Goal: Task Accomplishment & Management: Complete application form

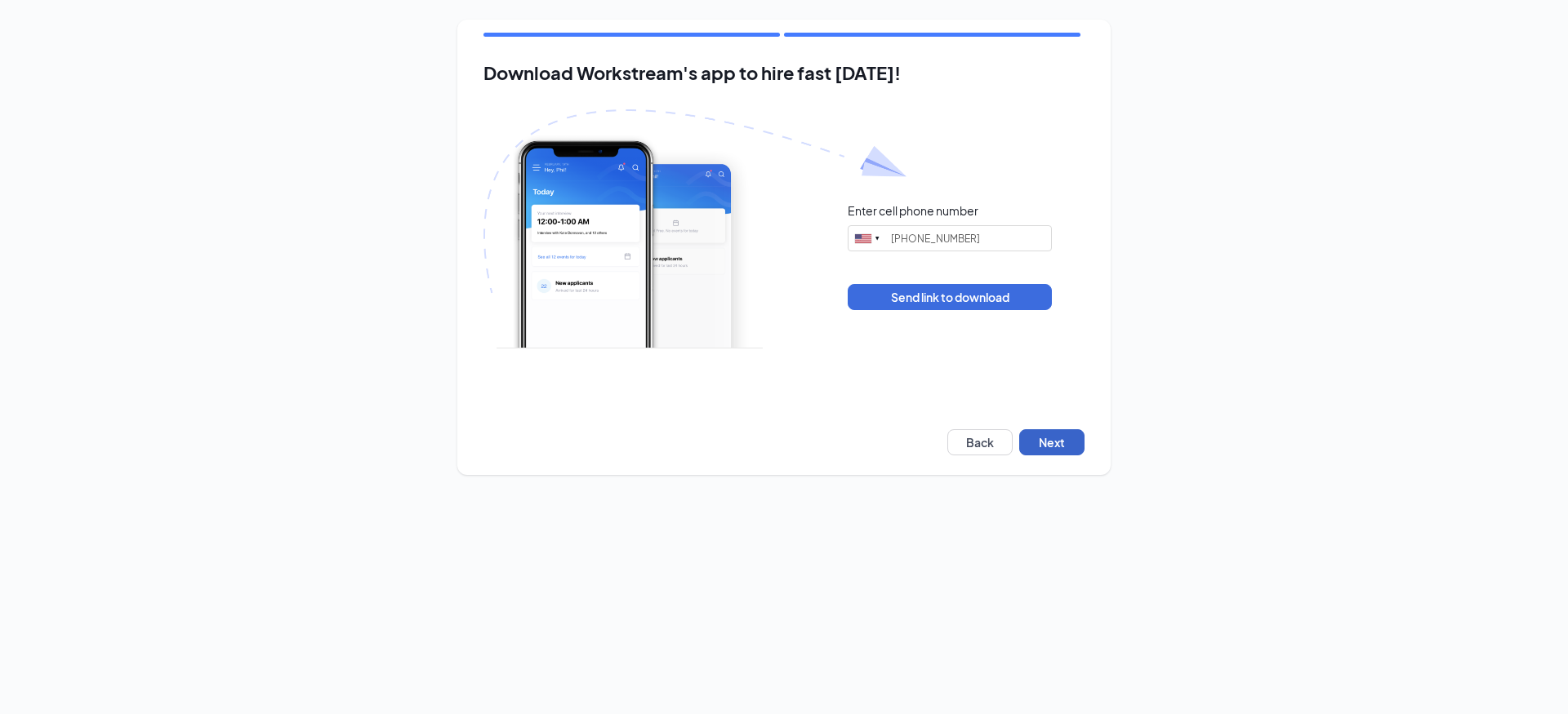
click at [1064, 438] on button "Next" at bounding box center [1051, 442] width 65 height 26
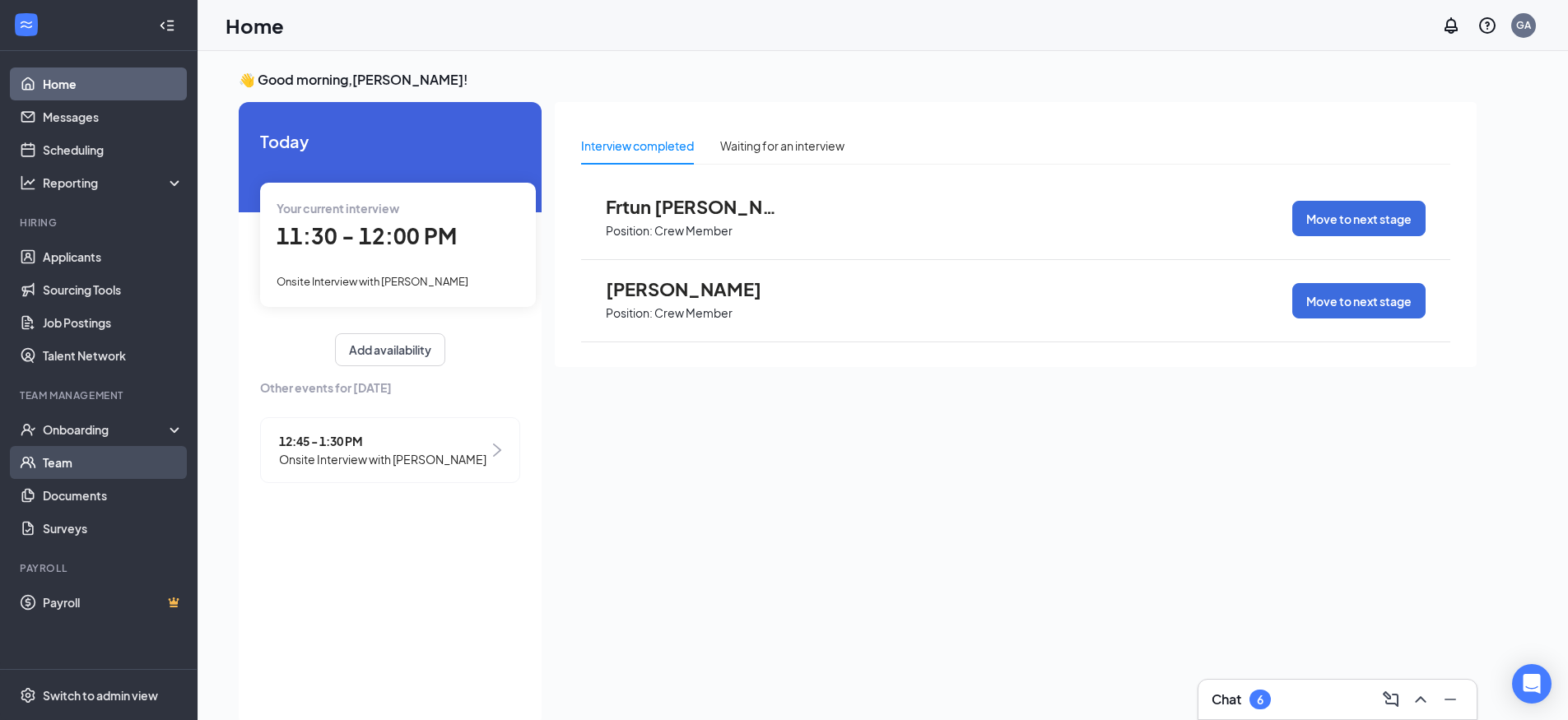
click at [79, 467] on link "Team" at bounding box center [113, 462] width 140 height 32
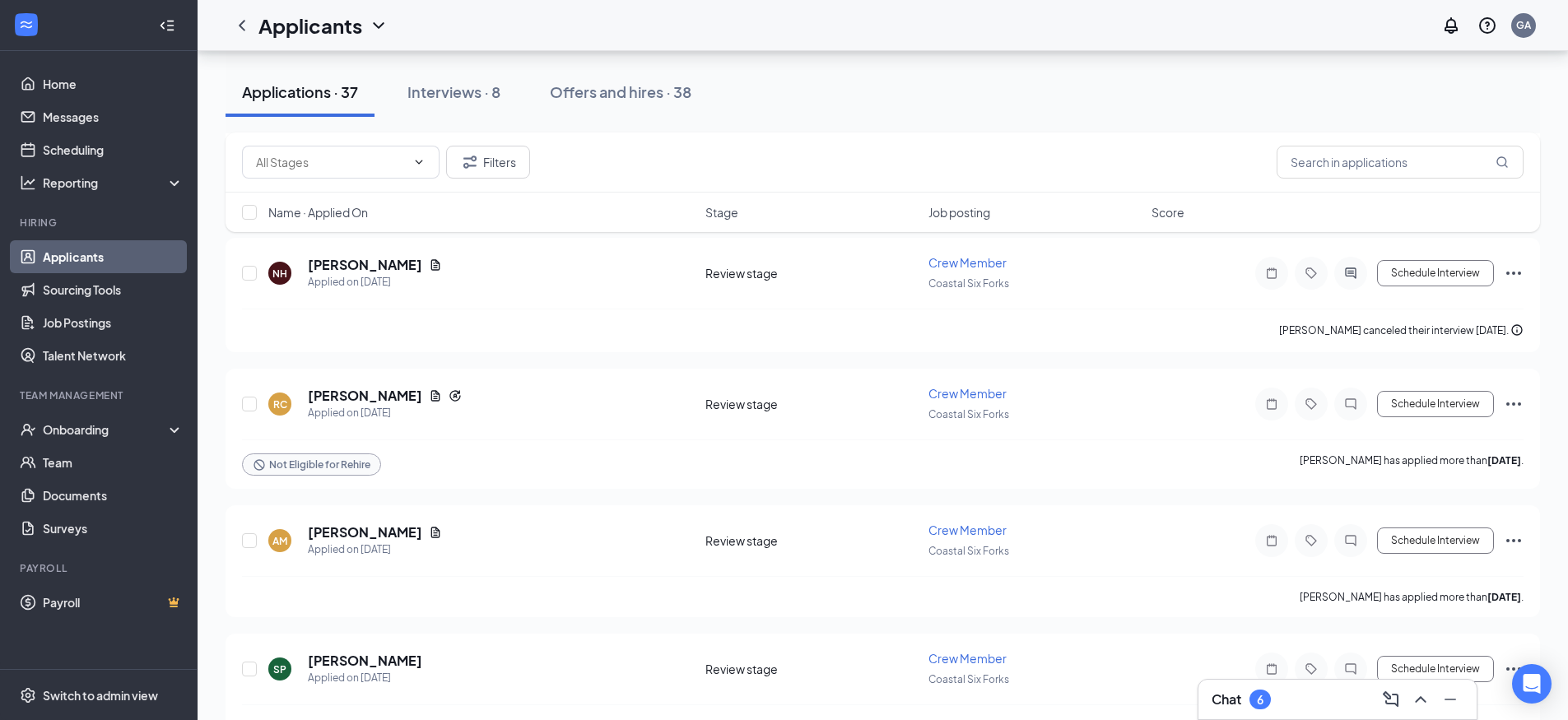
scroll to position [3293, 0]
click at [70, 465] on link "Team" at bounding box center [113, 462] width 140 height 32
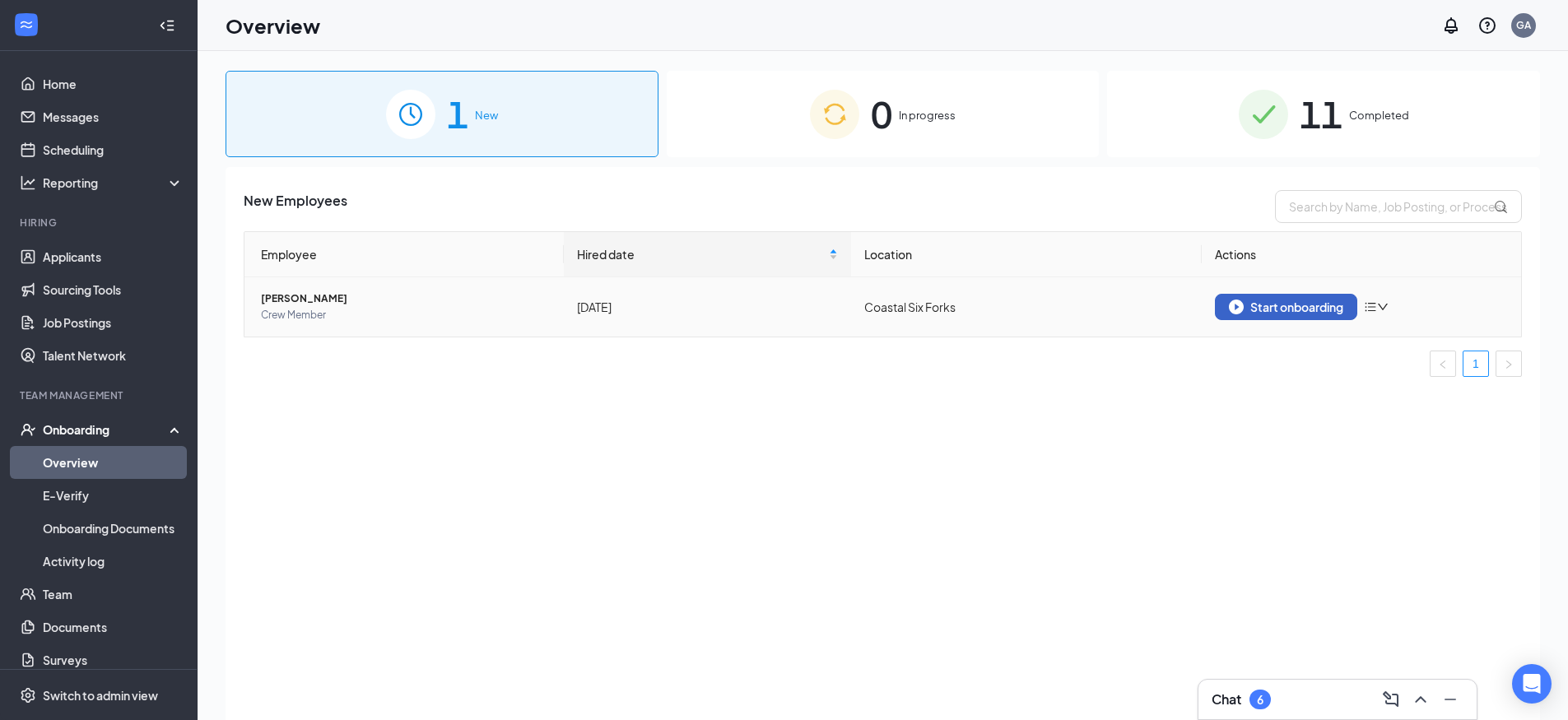
click at [1302, 304] on div "Start onboarding" at bounding box center [1286, 306] width 114 height 15
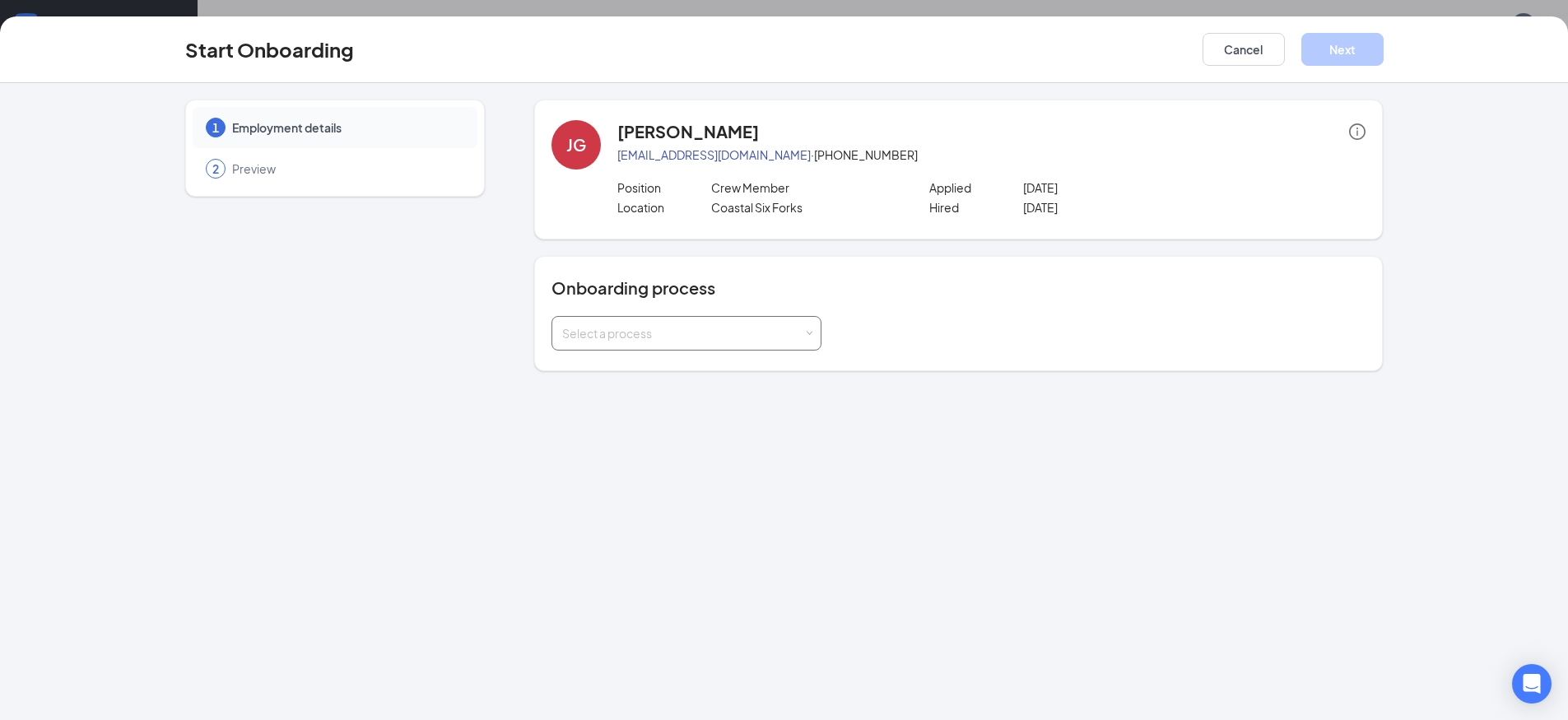
click at [807, 332] on span at bounding box center [809, 334] width 7 height 7
click at [676, 431] on span "Youth - Onboarding Process" at bounding box center [634, 427] width 152 height 15
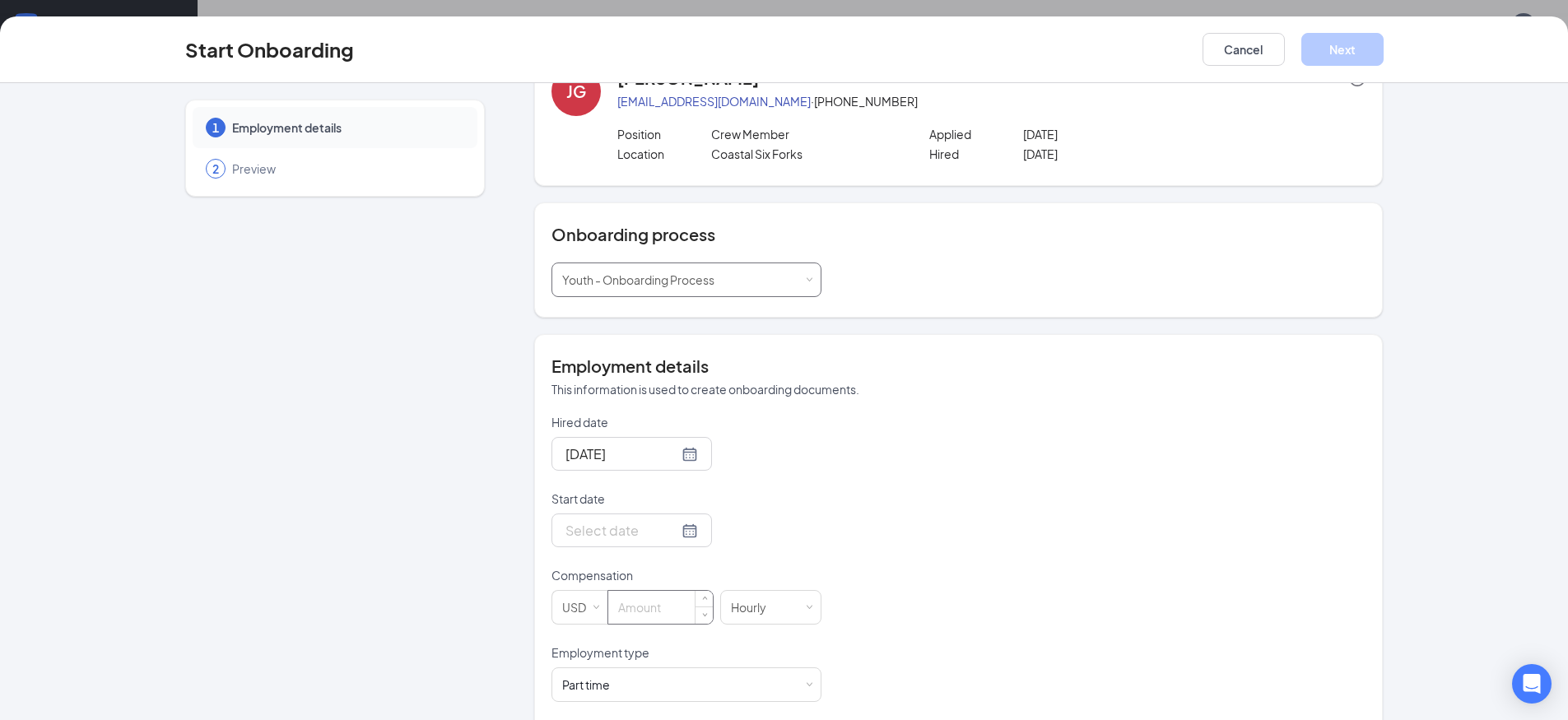
scroll to position [83, 0]
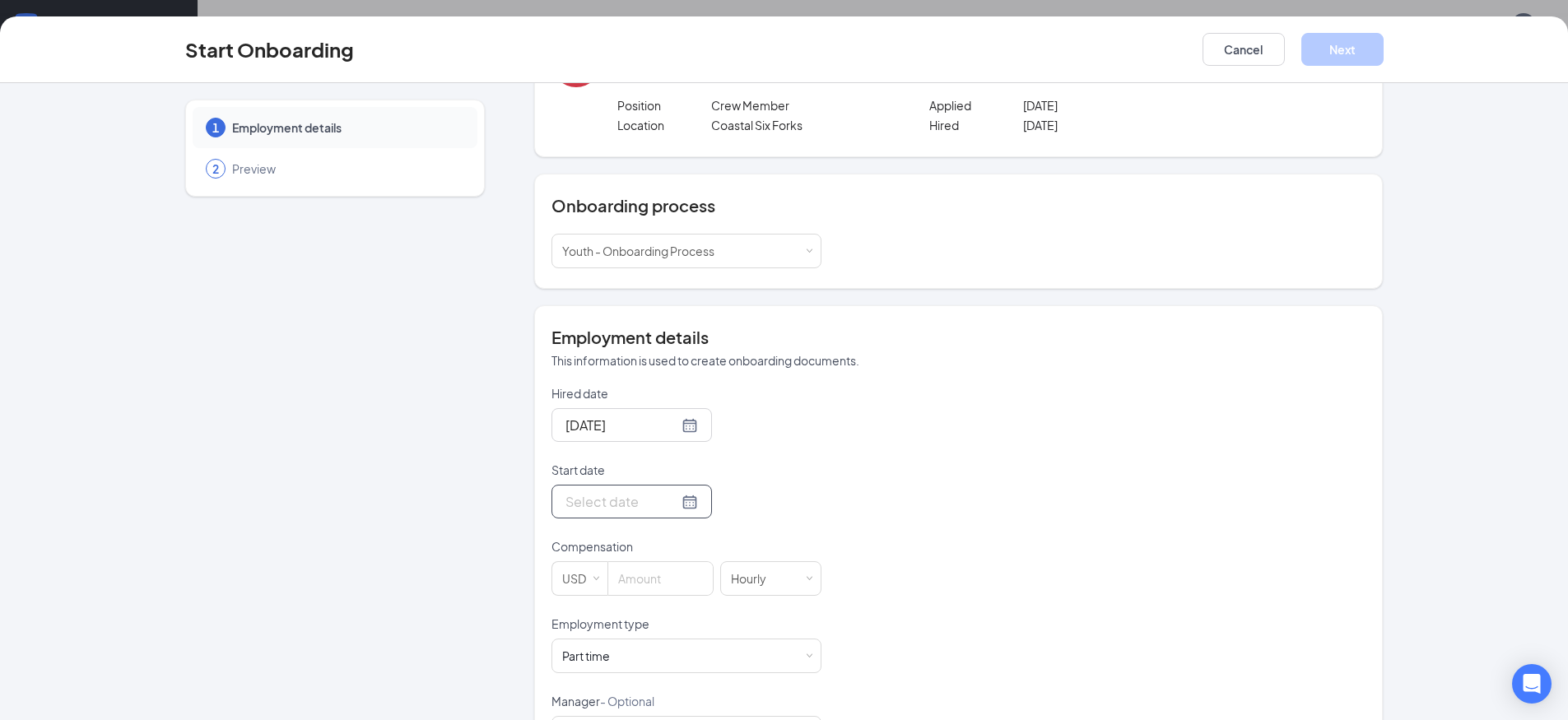
click at [669, 503] on div at bounding box center [631, 501] width 133 height 20
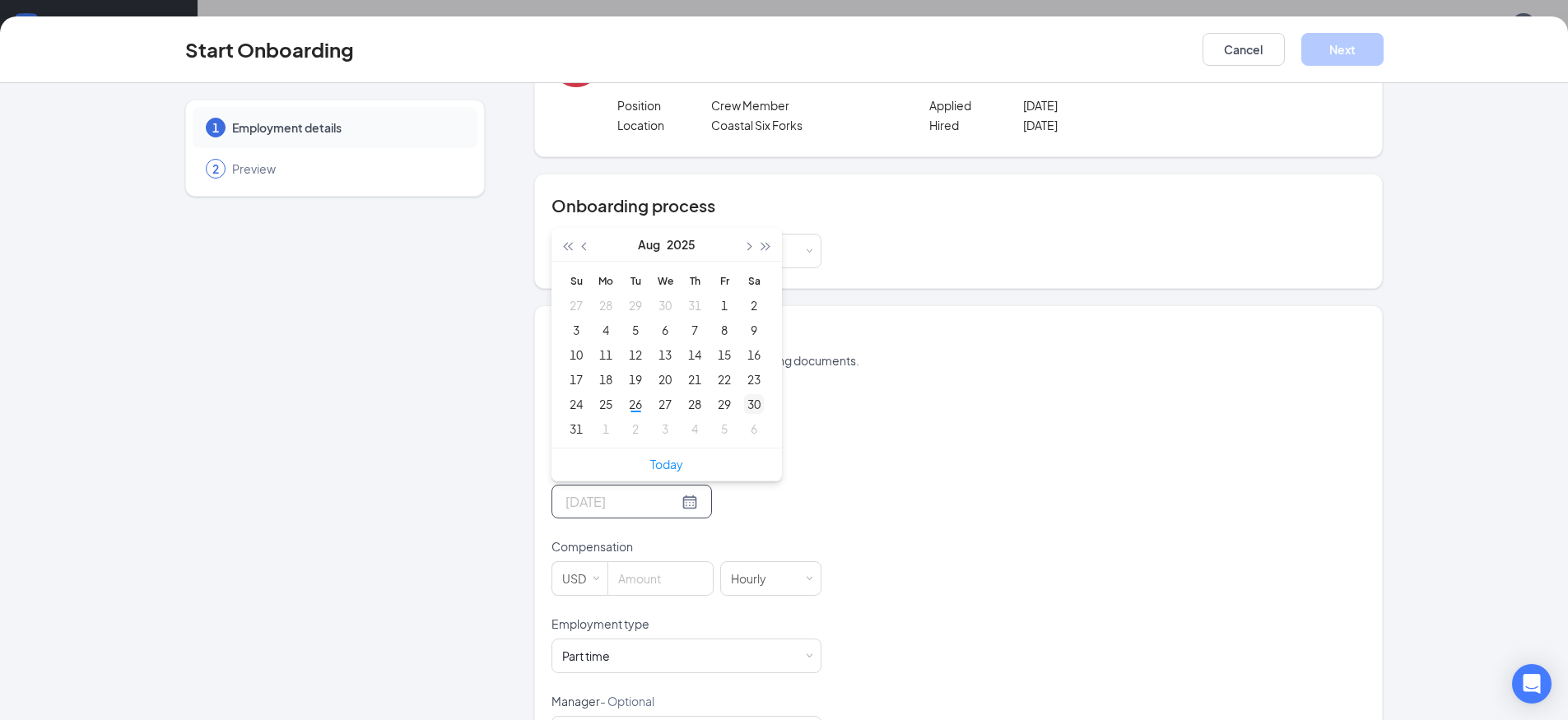
type input "Aug 30, 2025"
click at [744, 402] on div "30" at bounding box center [753, 404] width 19 height 19
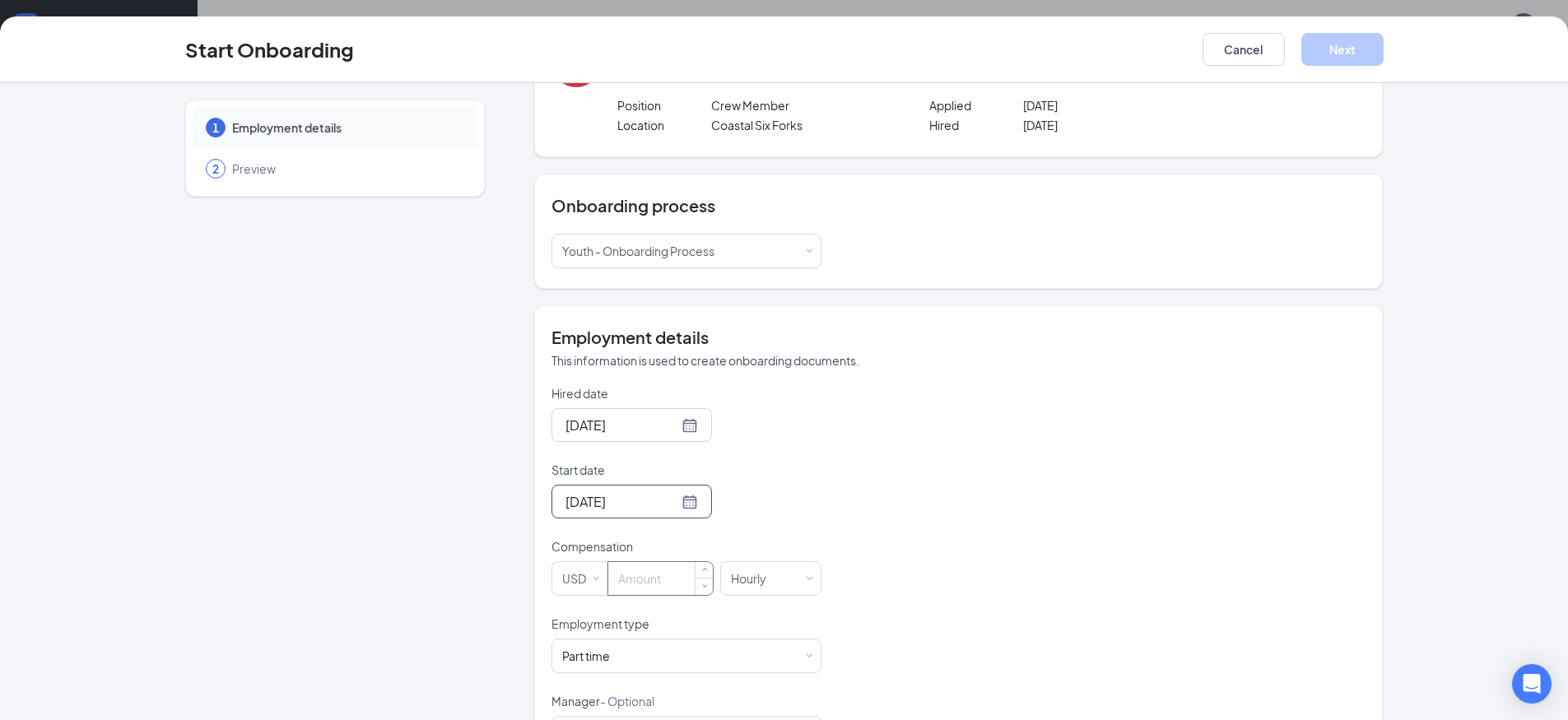
click at [621, 575] on input at bounding box center [660, 578] width 104 height 32
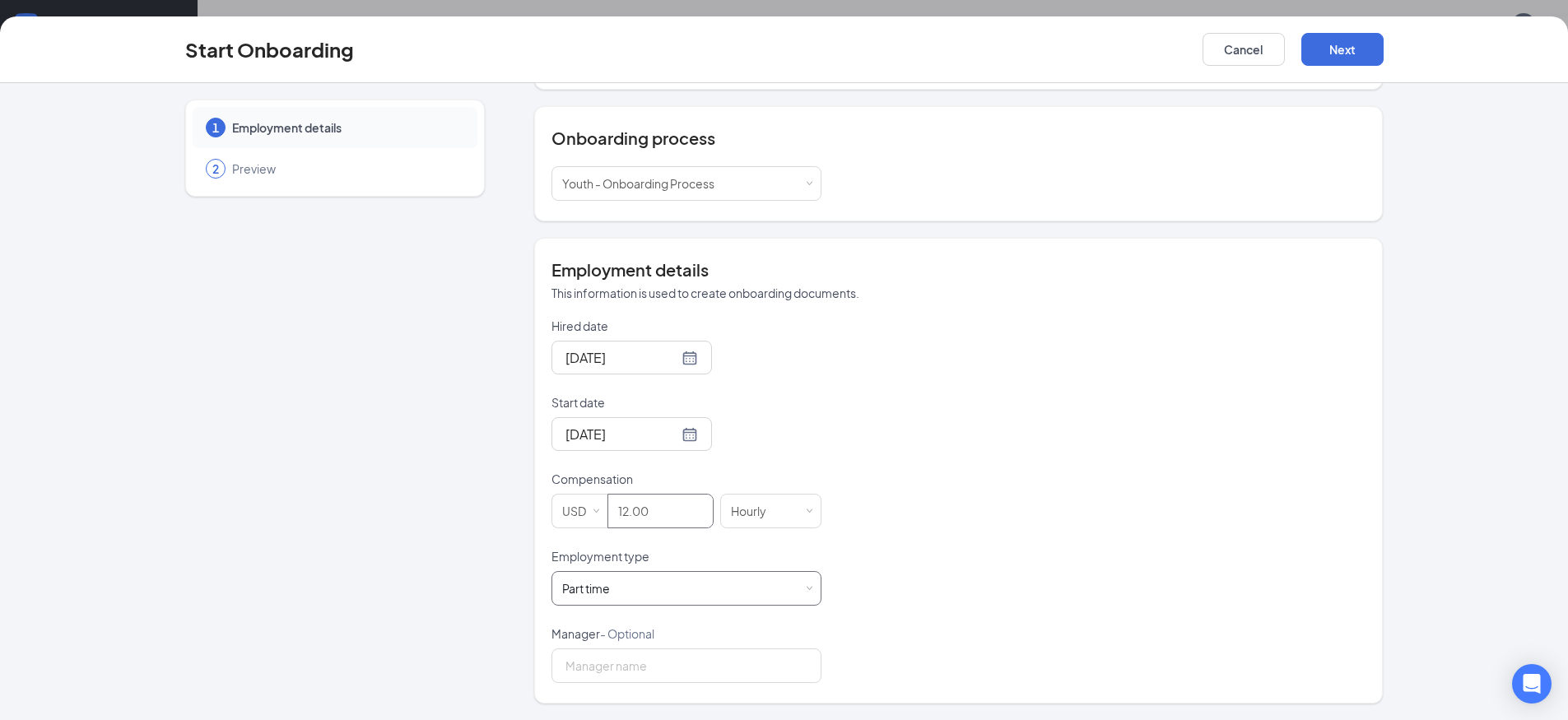
scroll to position [74, 0]
type input "12"
click at [731, 669] on input "Manager - Optional" at bounding box center [686, 666] width 270 height 34
type input "Geeta Anand"
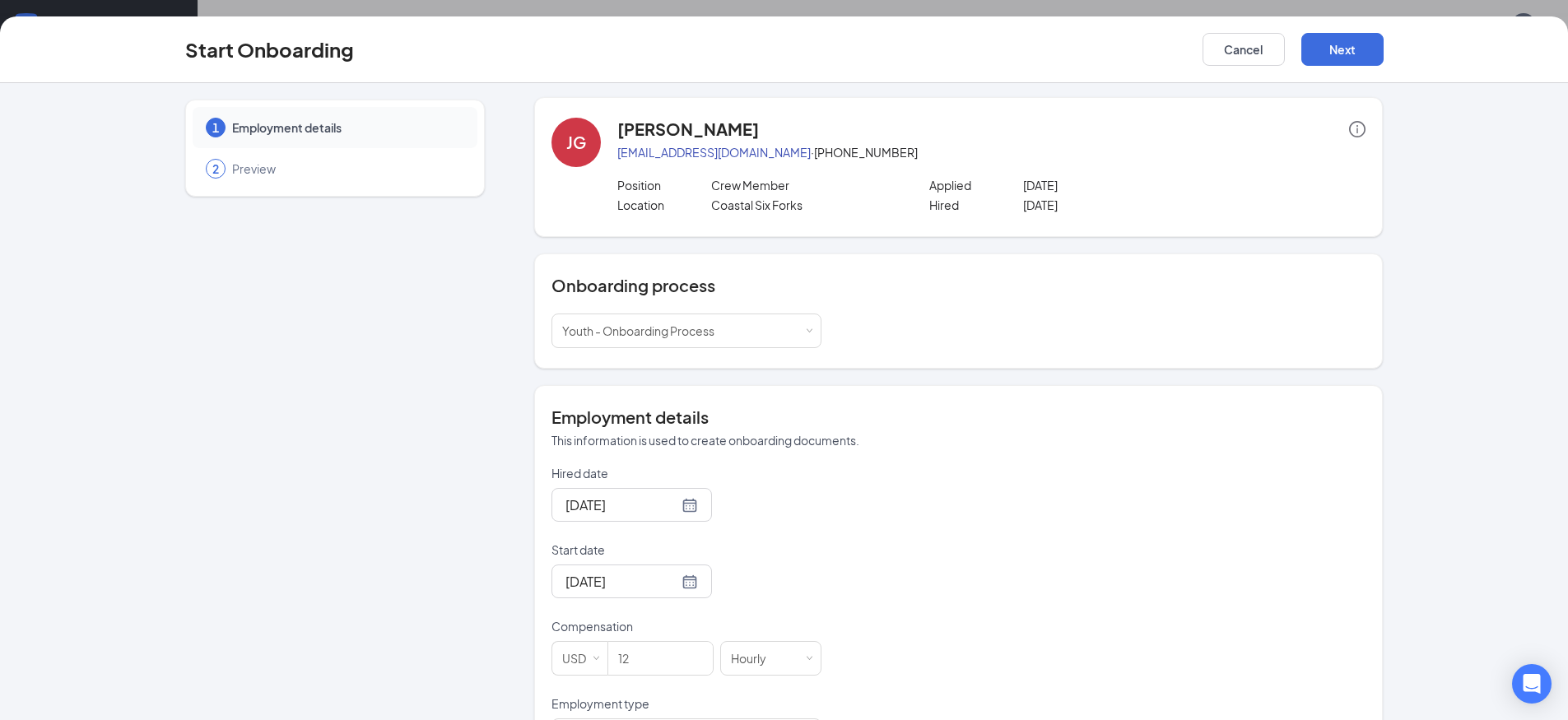
scroll to position [0, 0]
click at [1334, 46] on button "Next" at bounding box center [1342, 48] width 83 height 32
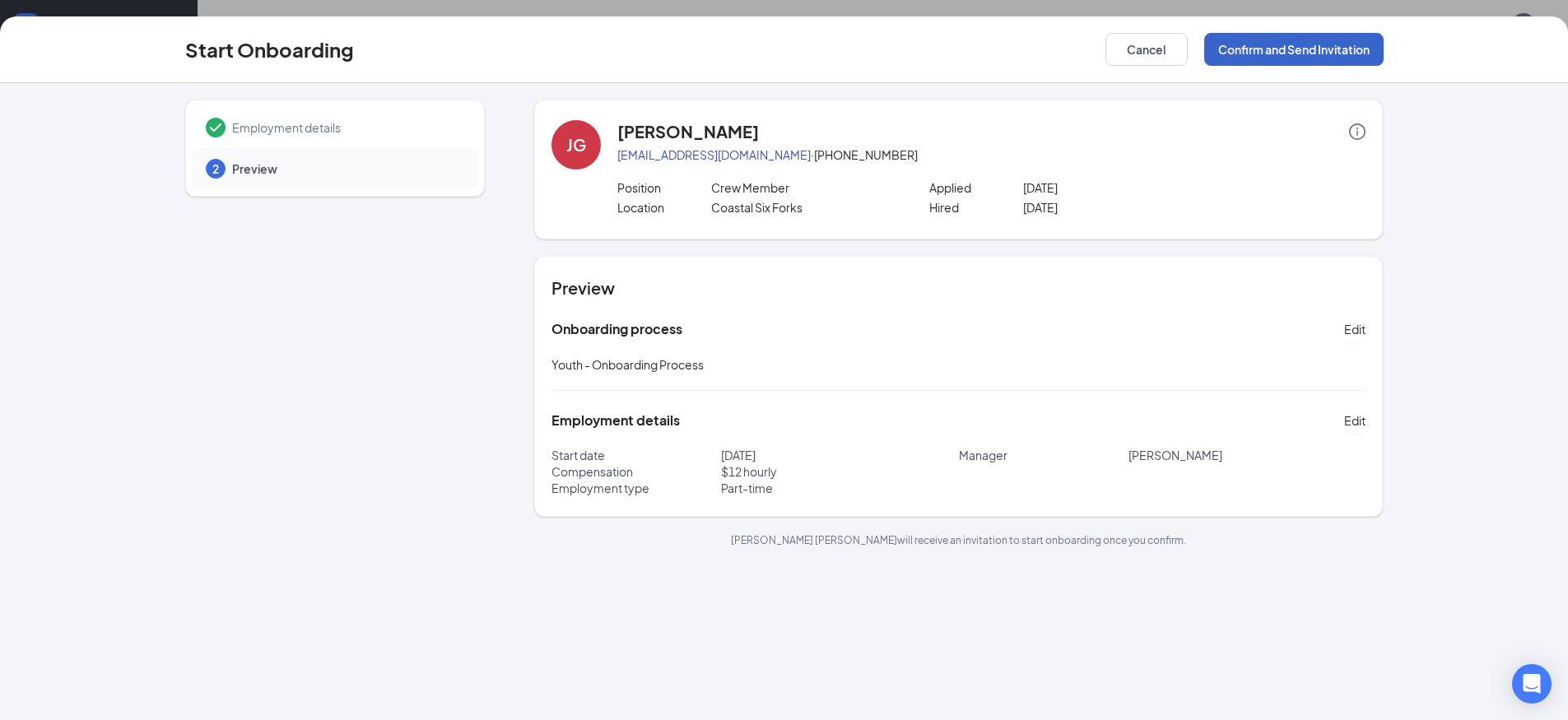
click at [1286, 42] on button "Confirm and Send Invitation" at bounding box center [1294, 48] width 179 height 32
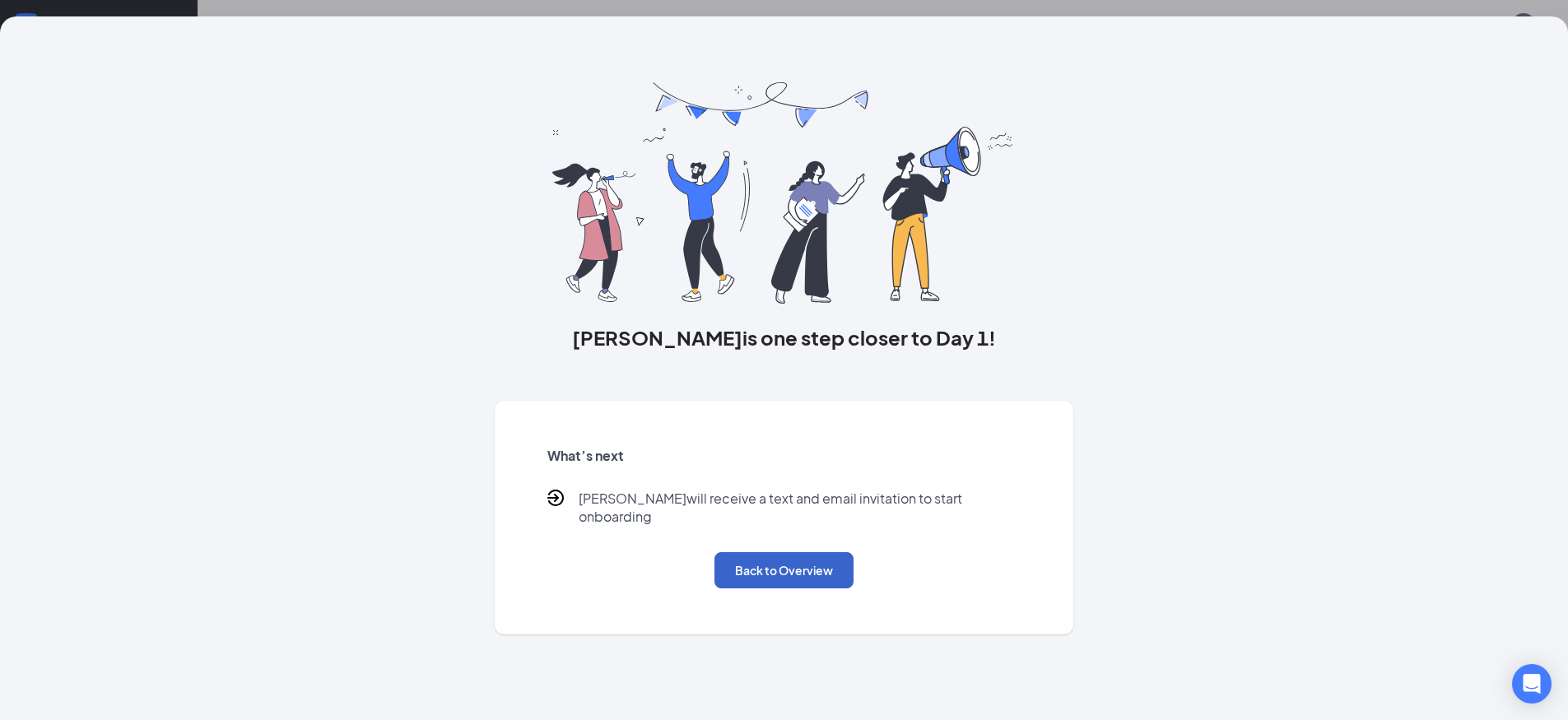
click at [766, 557] on button "Back to Overview" at bounding box center [784, 570] width 139 height 36
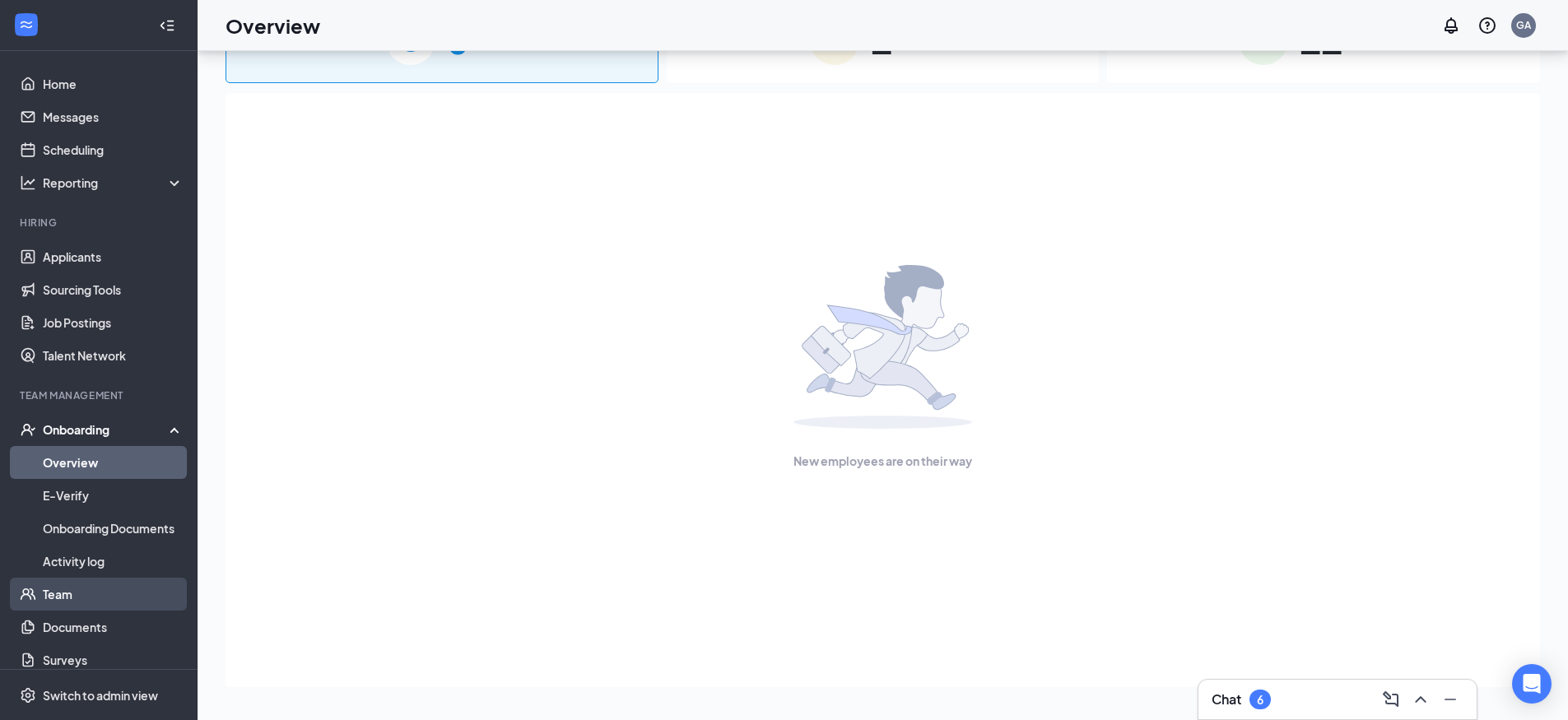
click at [66, 598] on link "Team" at bounding box center [113, 594] width 140 height 32
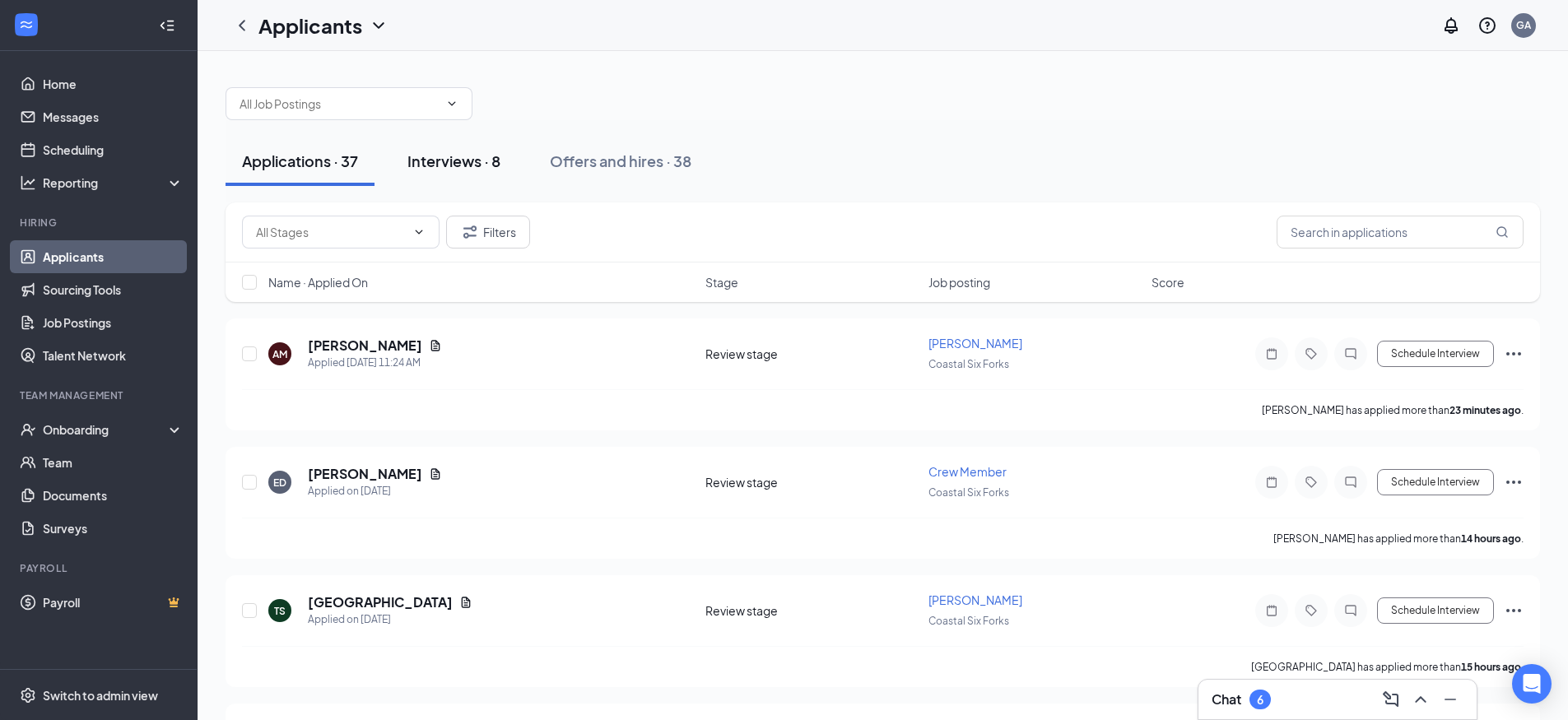
click at [435, 162] on div "Interviews · 8" at bounding box center [454, 161] width 93 height 20
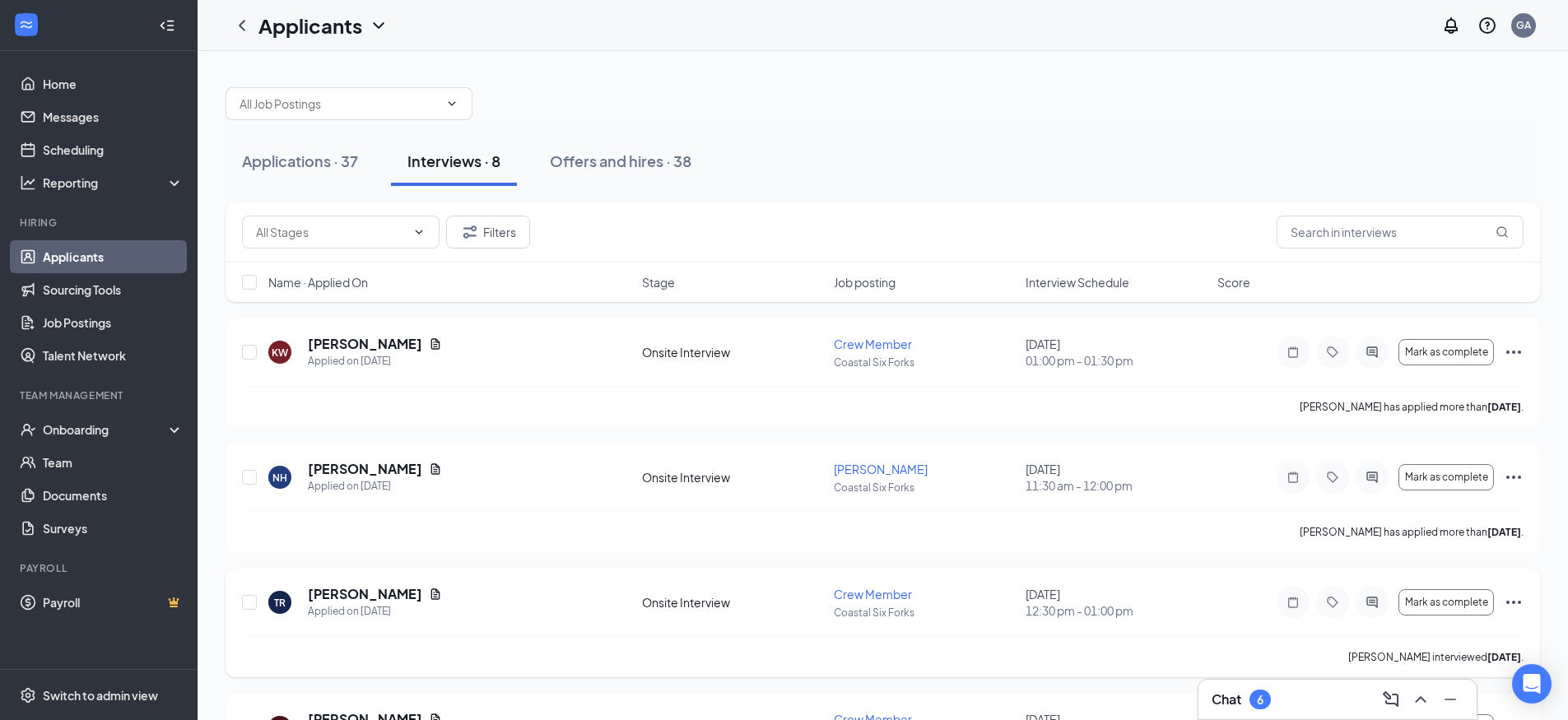
click at [1516, 599] on icon "Ellipses" at bounding box center [1514, 602] width 19 height 19
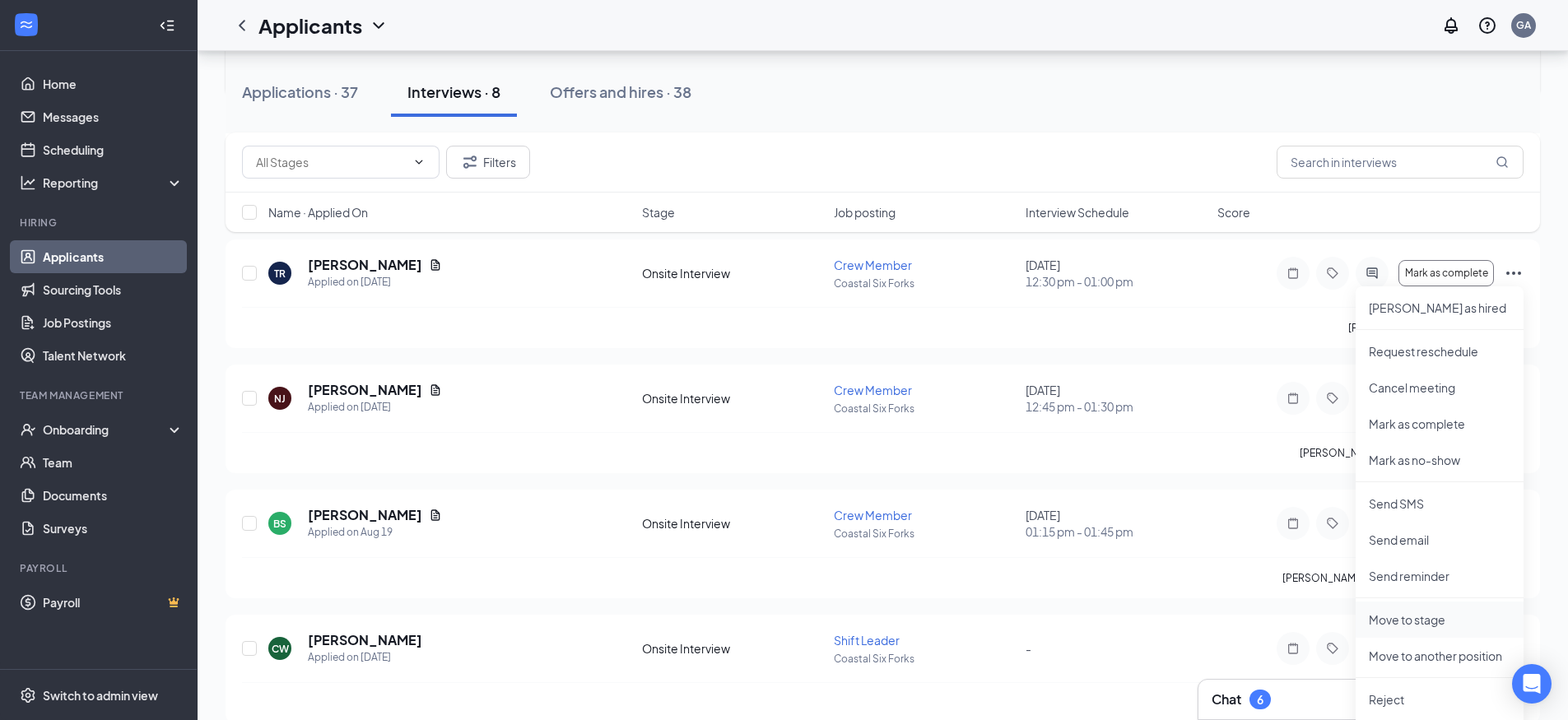
scroll to position [412, 0]
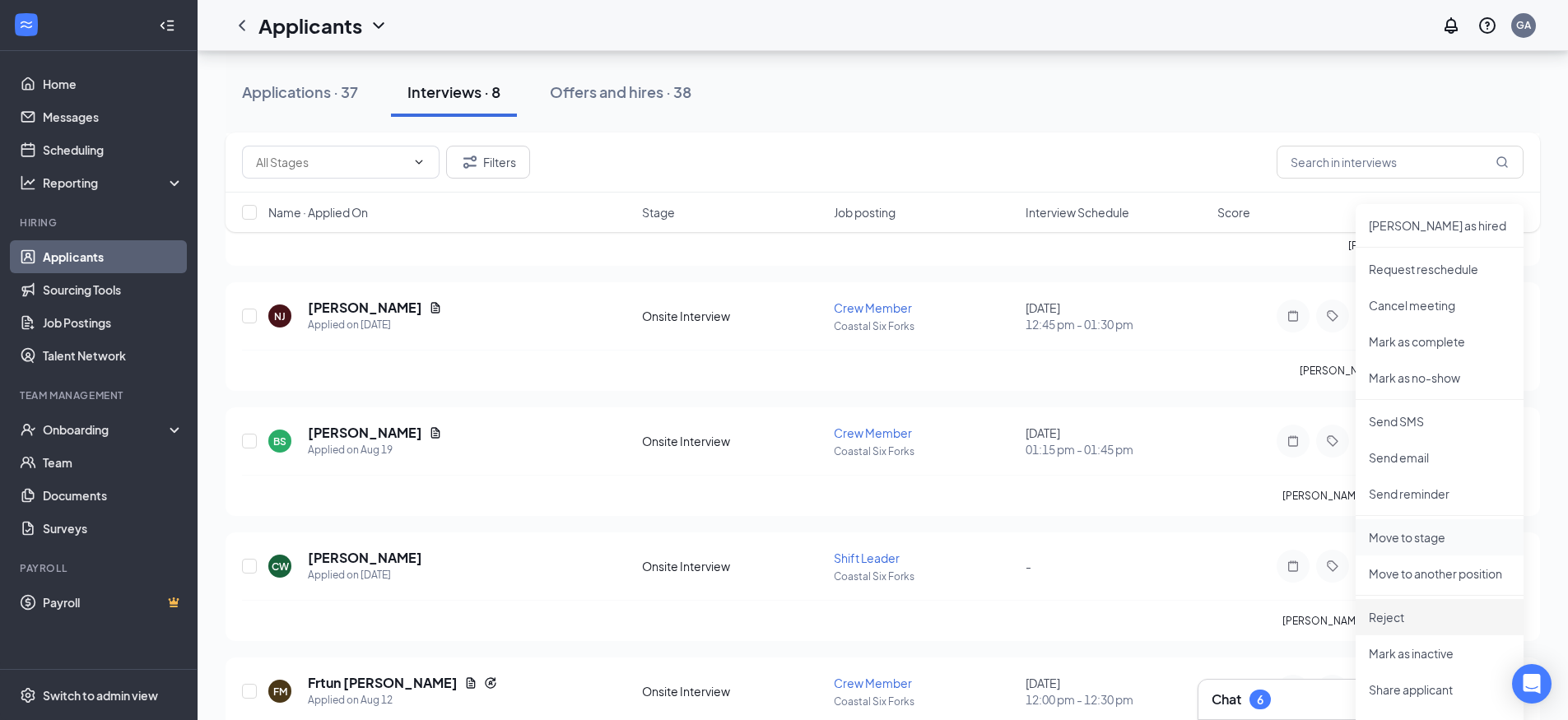
click at [1398, 616] on p "Reject" at bounding box center [1439, 617] width 141 height 17
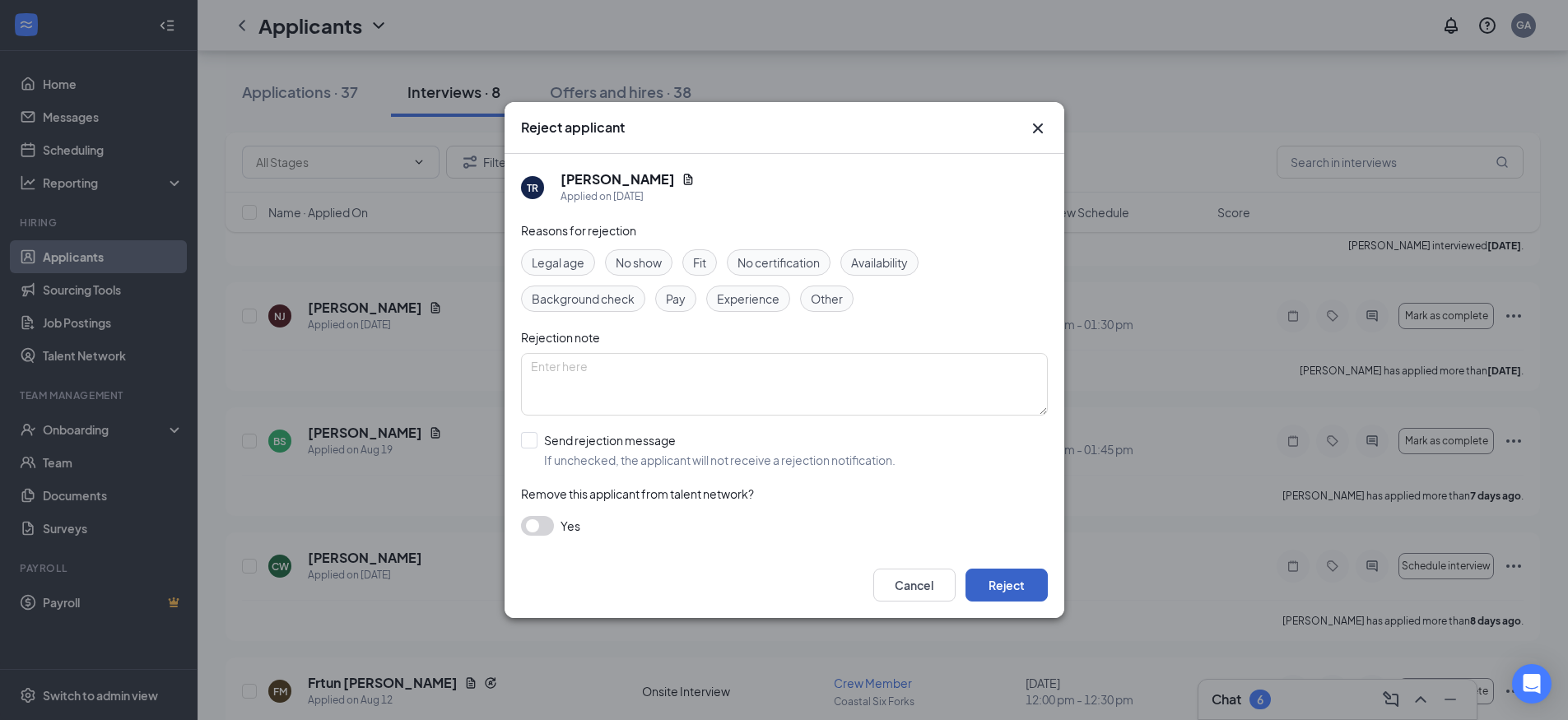
click at [1012, 587] on button "Reject" at bounding box center [1007, 585] width 83 height 32
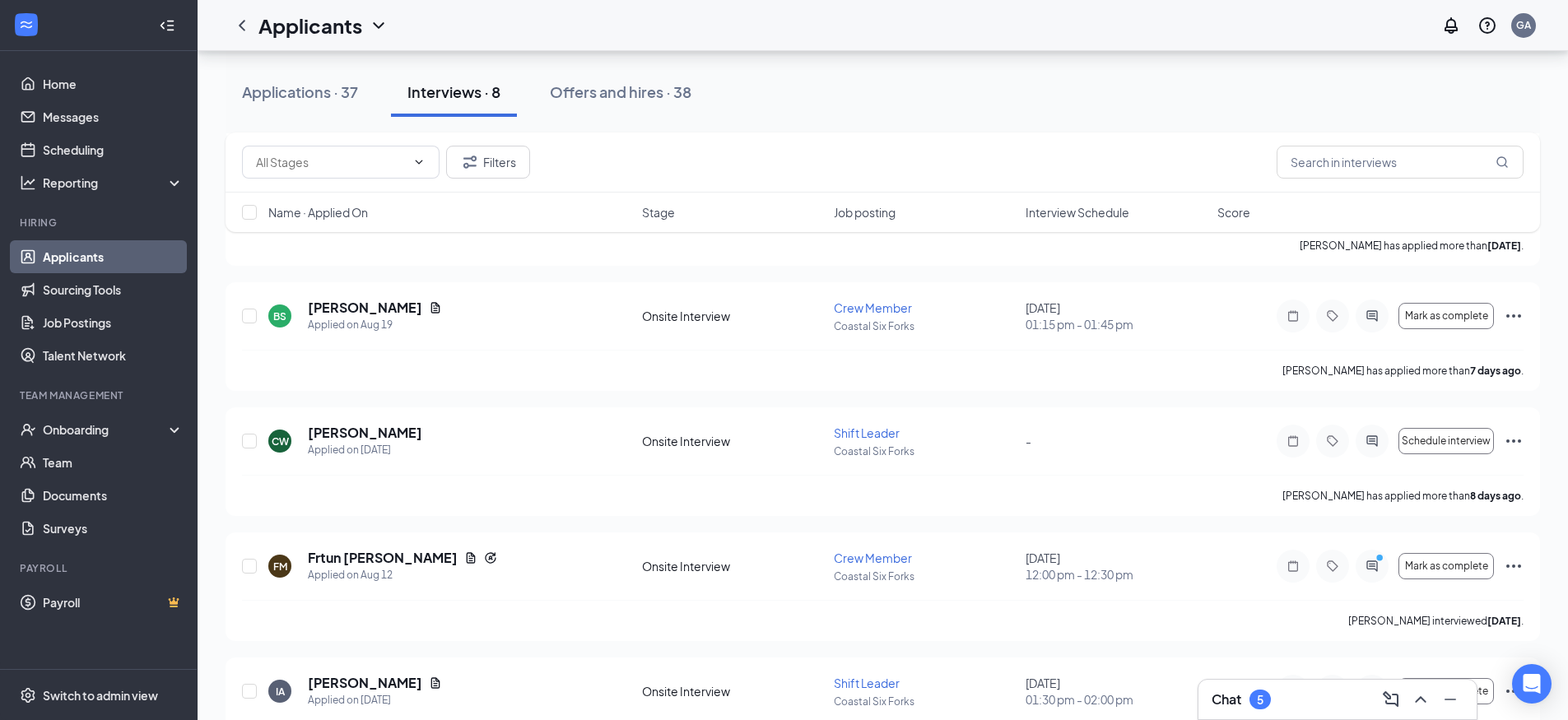
click at [104, 251] on link "Applicants" at bounding box center [113, 256] width 140 height 32
